Goal: Go to known website: Access a specific website the user already knows

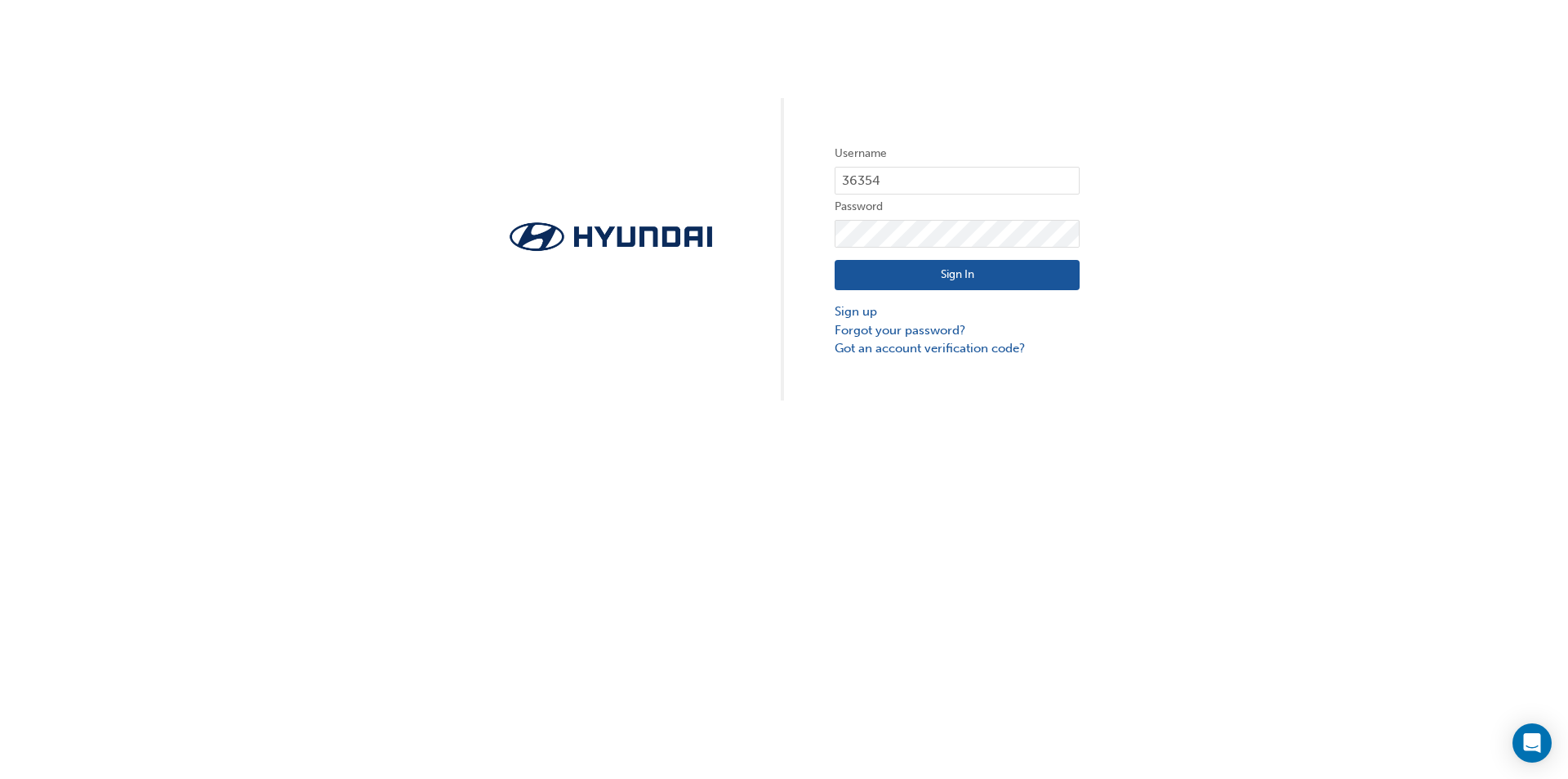
click at [942, 270] on button "Sign In" at bounding box center [957, 275] width 245 height 31
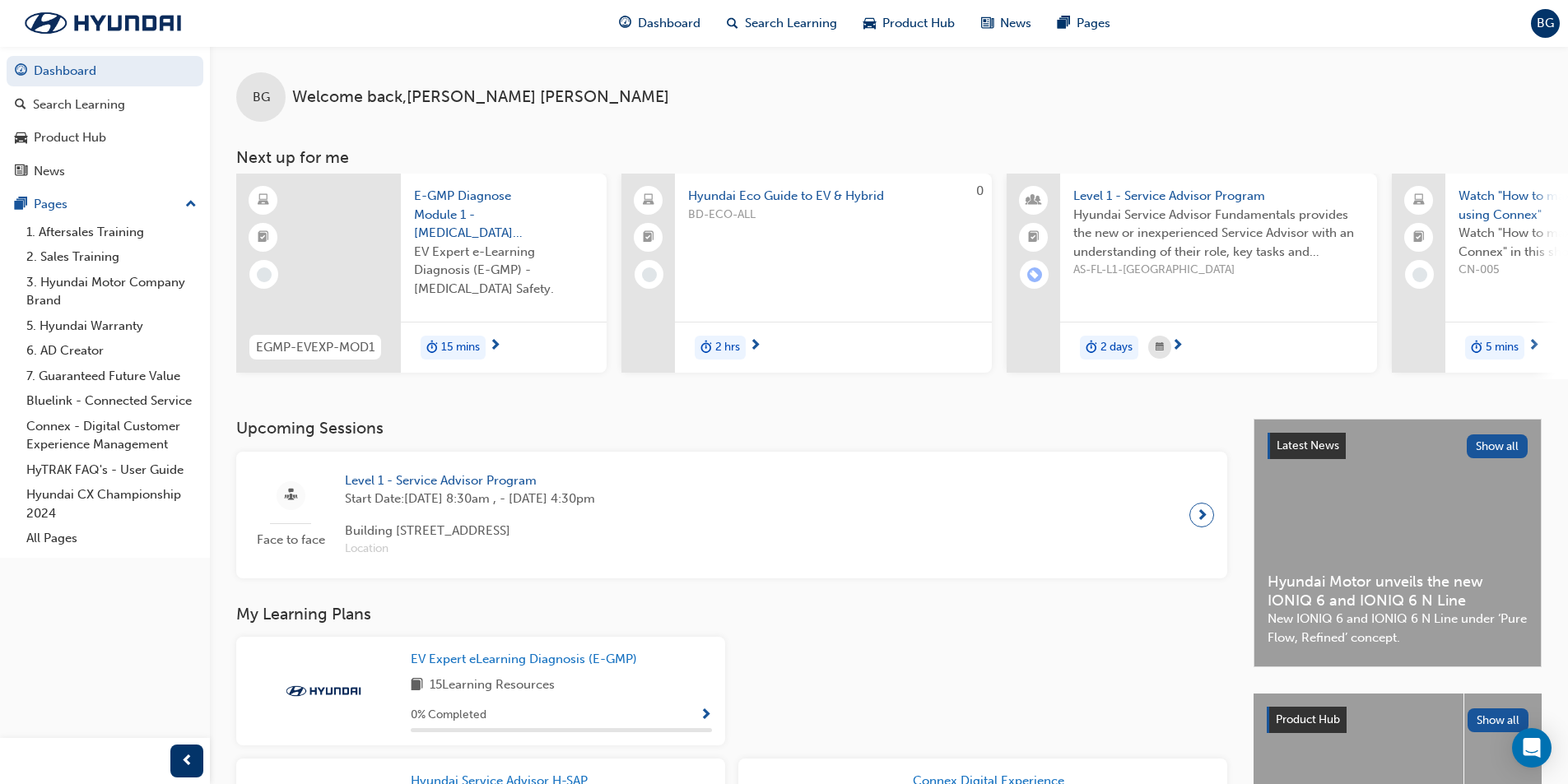
click at [1539, 22] on span "BG" at bounding box center [1545, 23] width 18 height 19
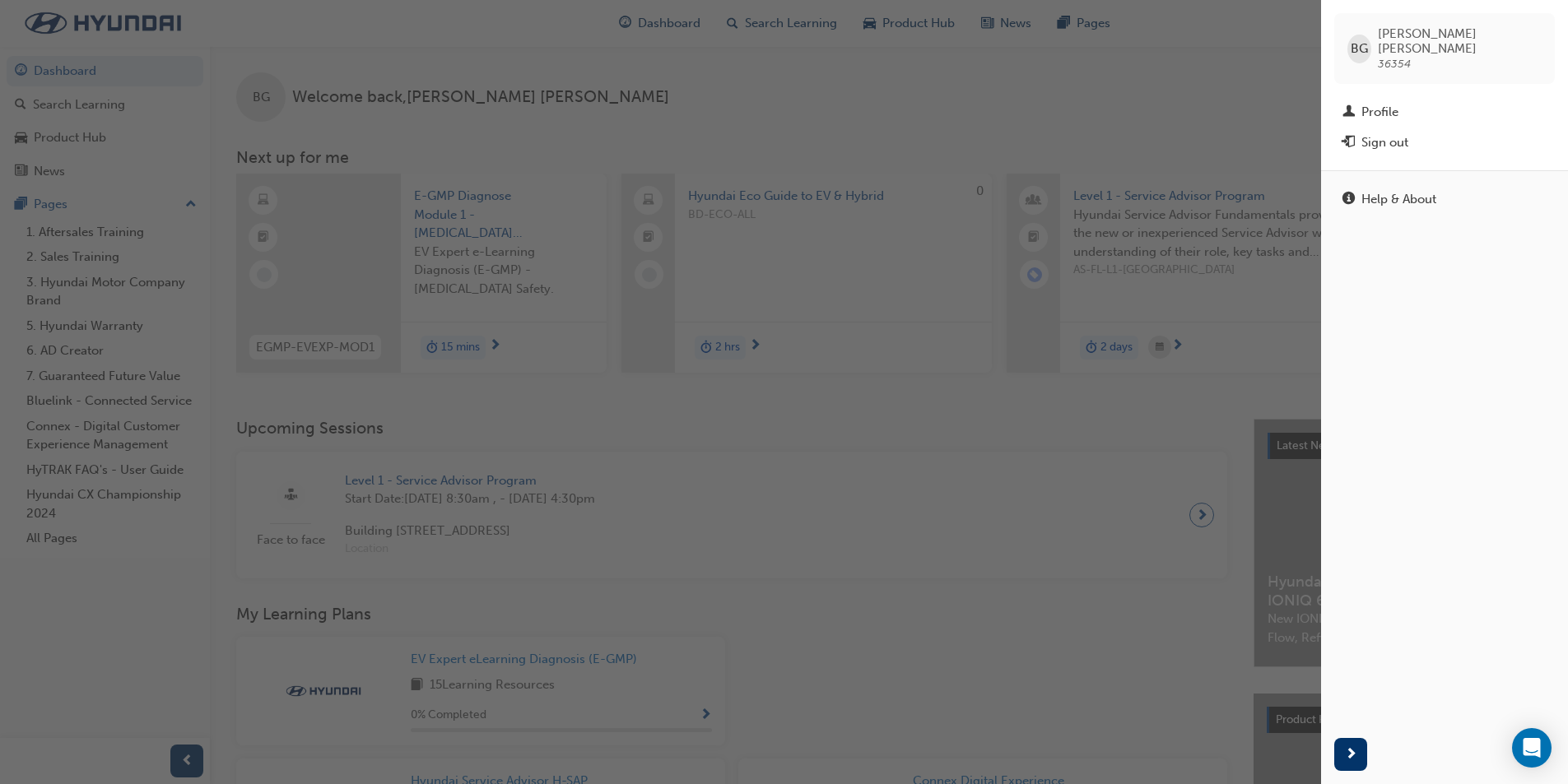
click at [1249, 79] on div "button" at bounding box center [661, 392] width 1321 height 784
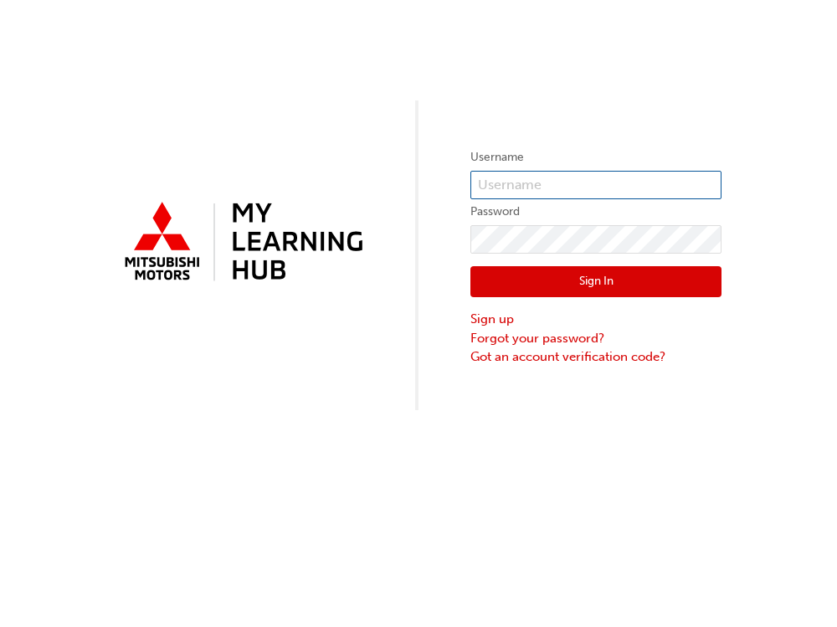
type input "0005960733"
click at [550, 293] on button "Sign In" at bounding box center [596, 282] width 251 height 32
